Goal: Transaction & Acquisition: Book appointment/travel/reservation

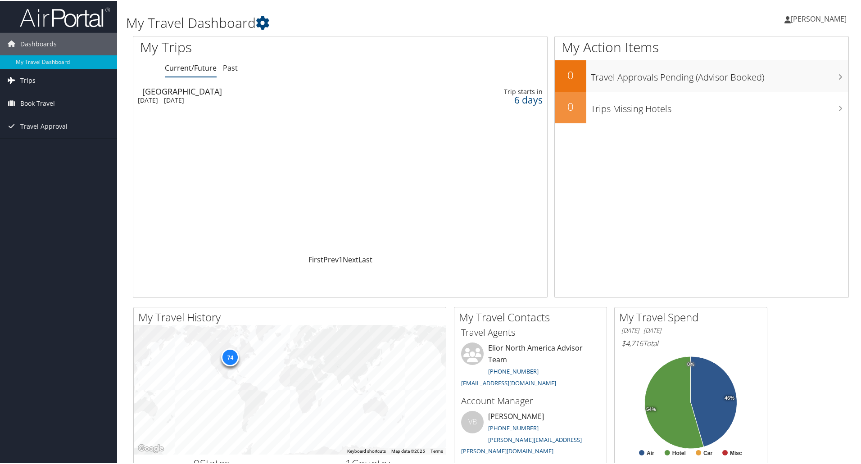
click at [34, 83] on span "Trips" at bounding box center [27, 79] width 15 height 23
click at [50, 139] on span "Book Travel" at bounding box center [37, 143] width 35 height 23
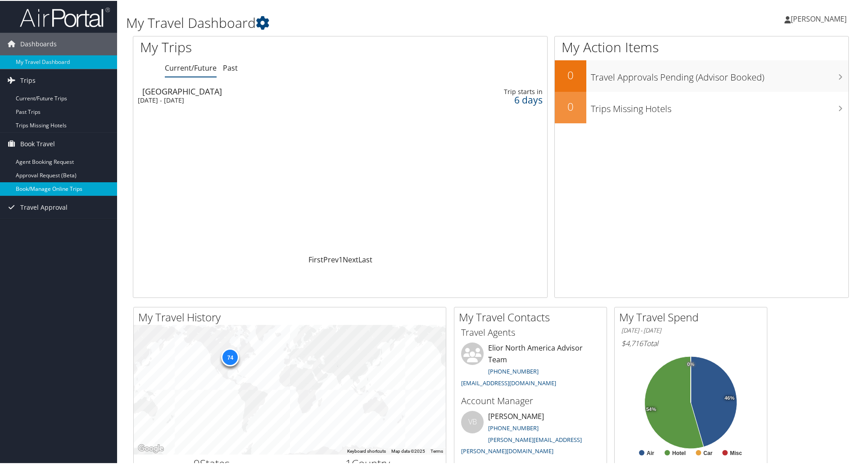
click at [62, 190] on link "Book/Manage Online Trips" at bounding box center [58, 188] width 117 height 14
